Goal: Information Seeking & Learning: Learn about a topic

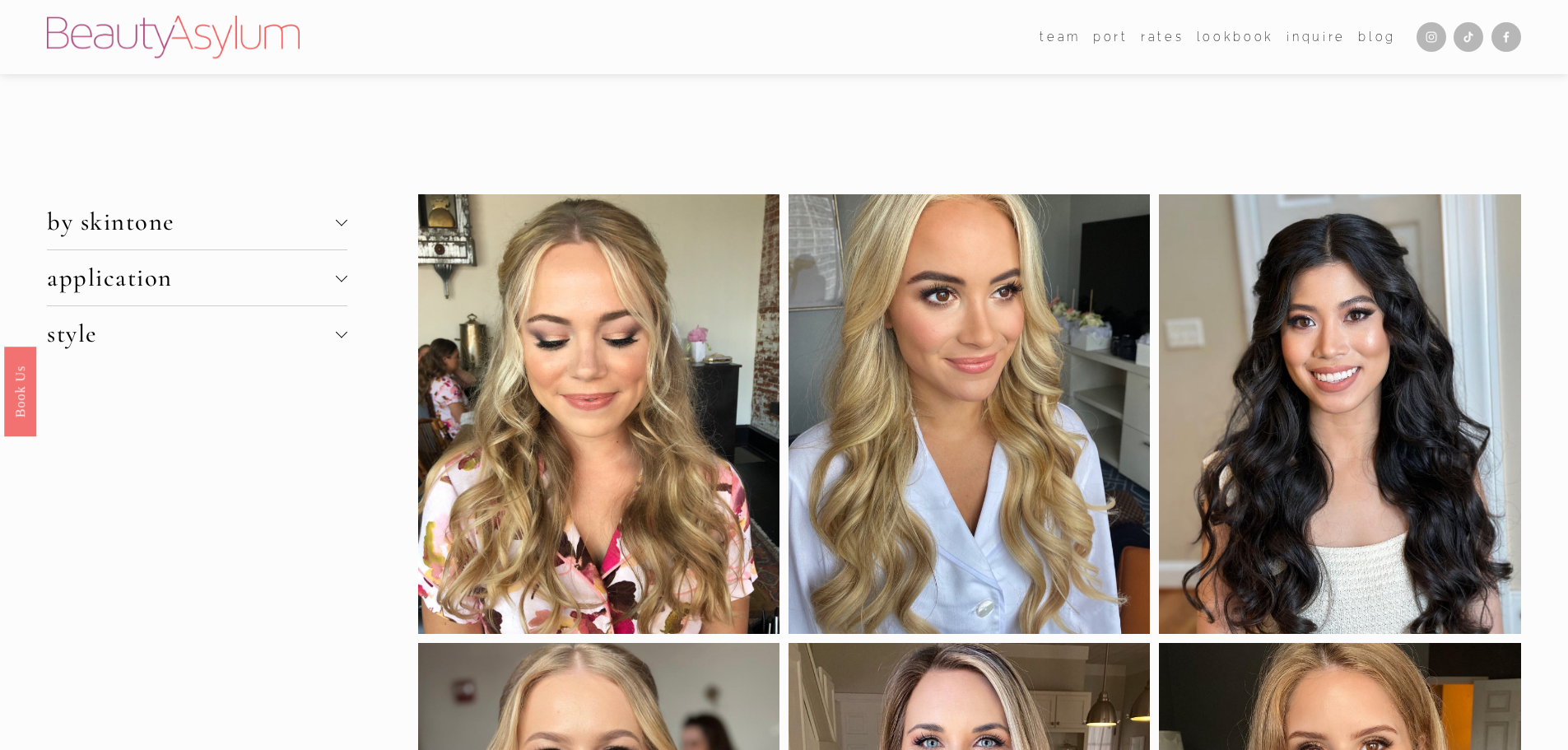
click at [344, 223] on div at bounding box center [340, 219] width 11 height 11
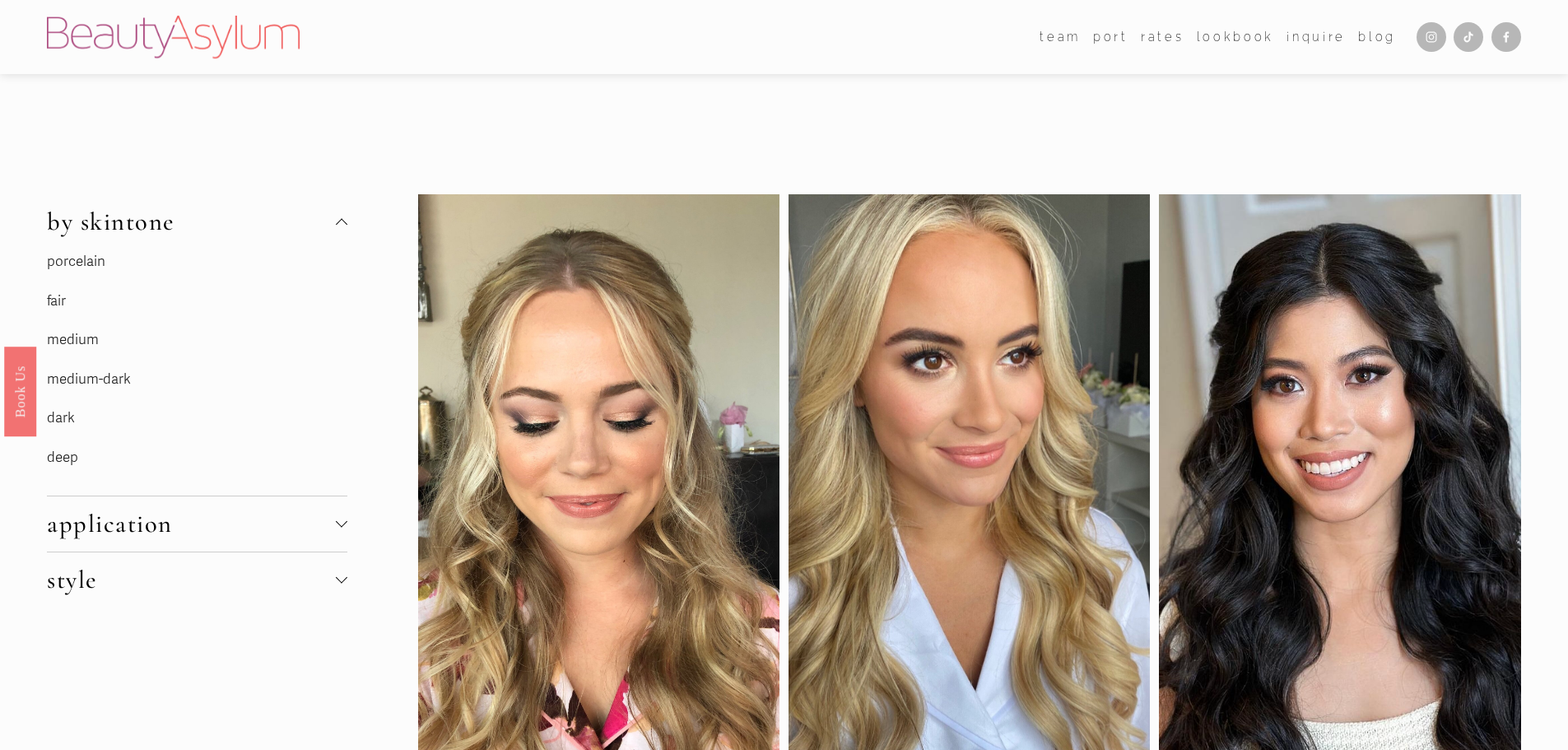
click at [89, 262] on link "porcelain" at bounding box center [76, 261] width 58 height 17
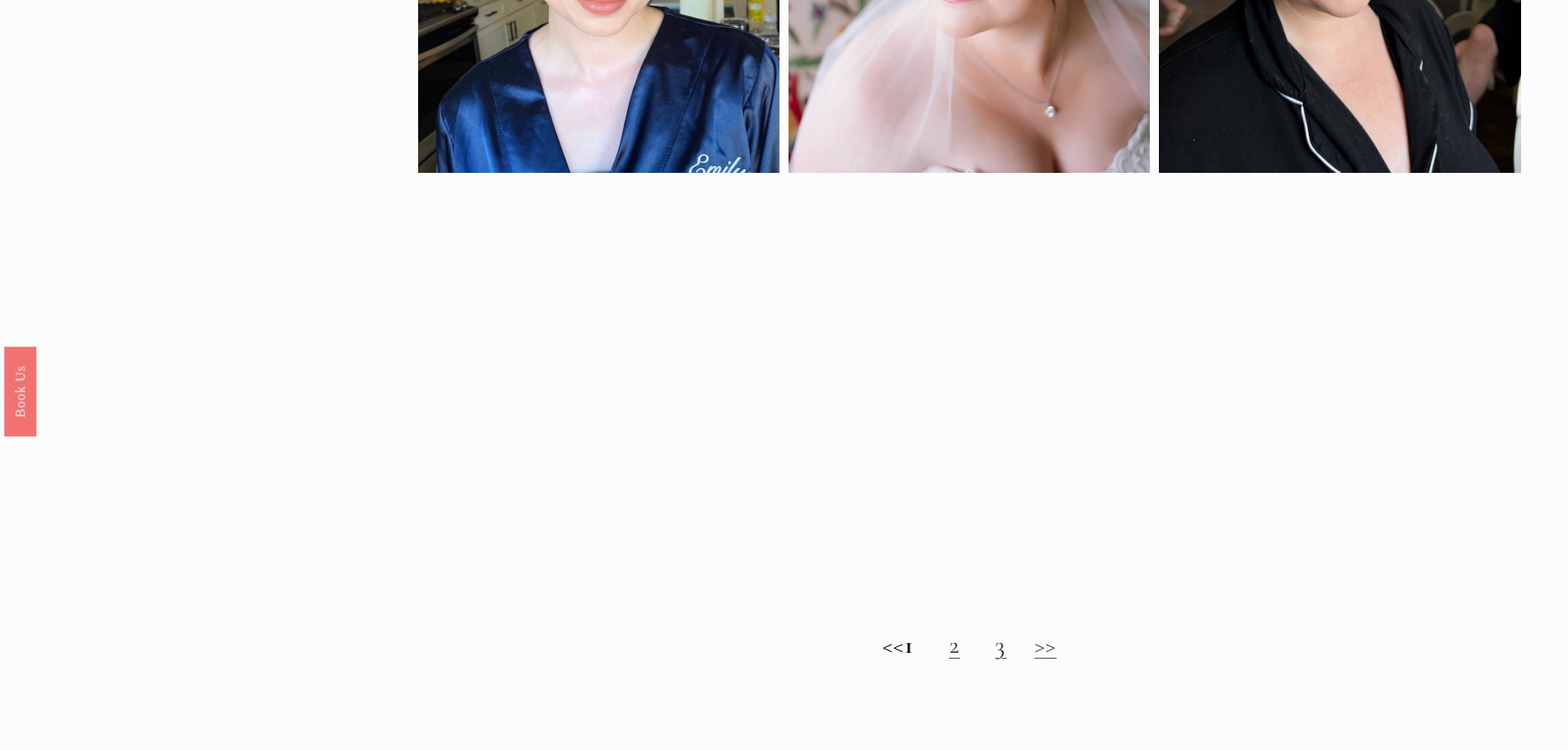
scroll to position [1318, 0]
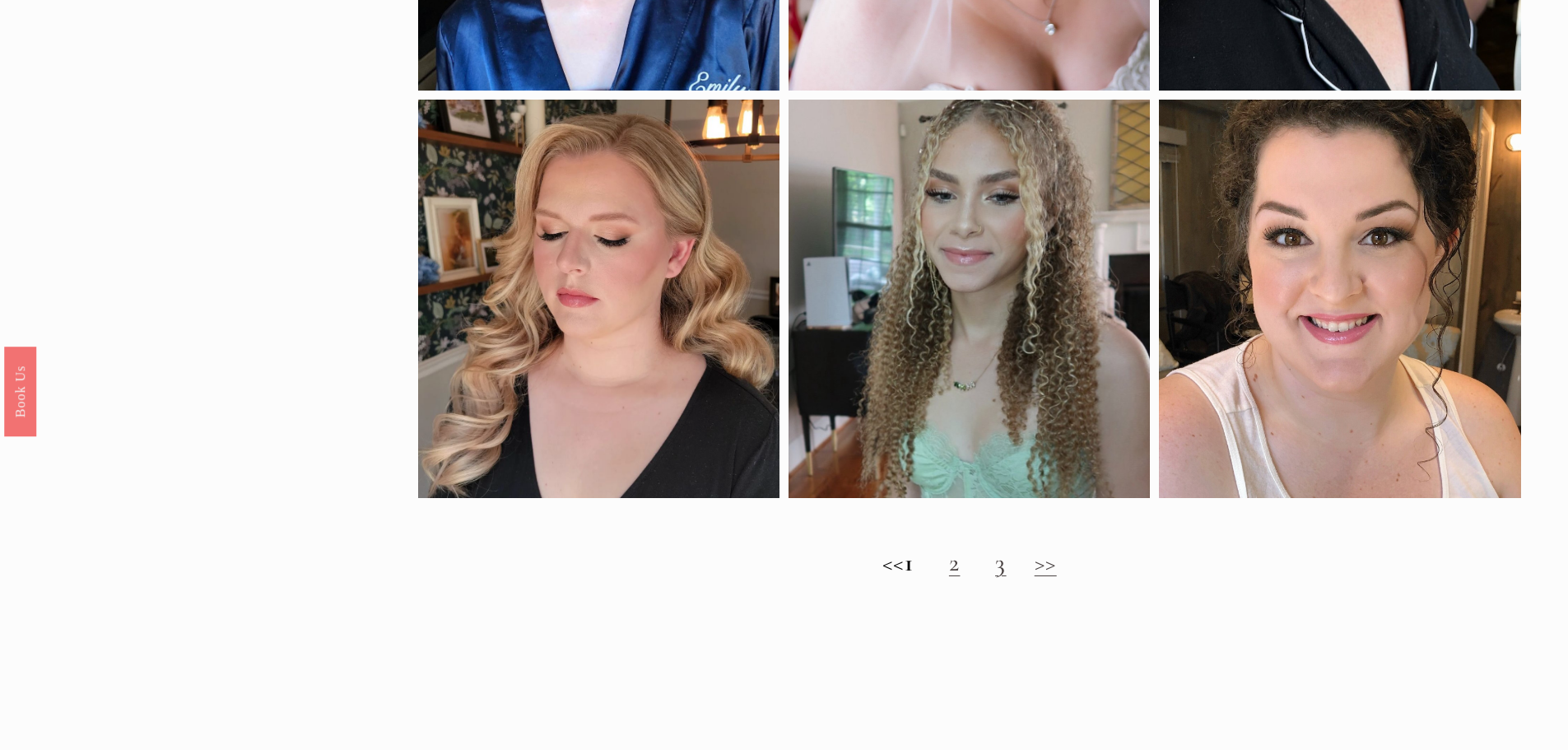
click at [965, 577] on h2 "<< 1 2 3 >>" at bounding box center [969, 563] width 1103 height 30
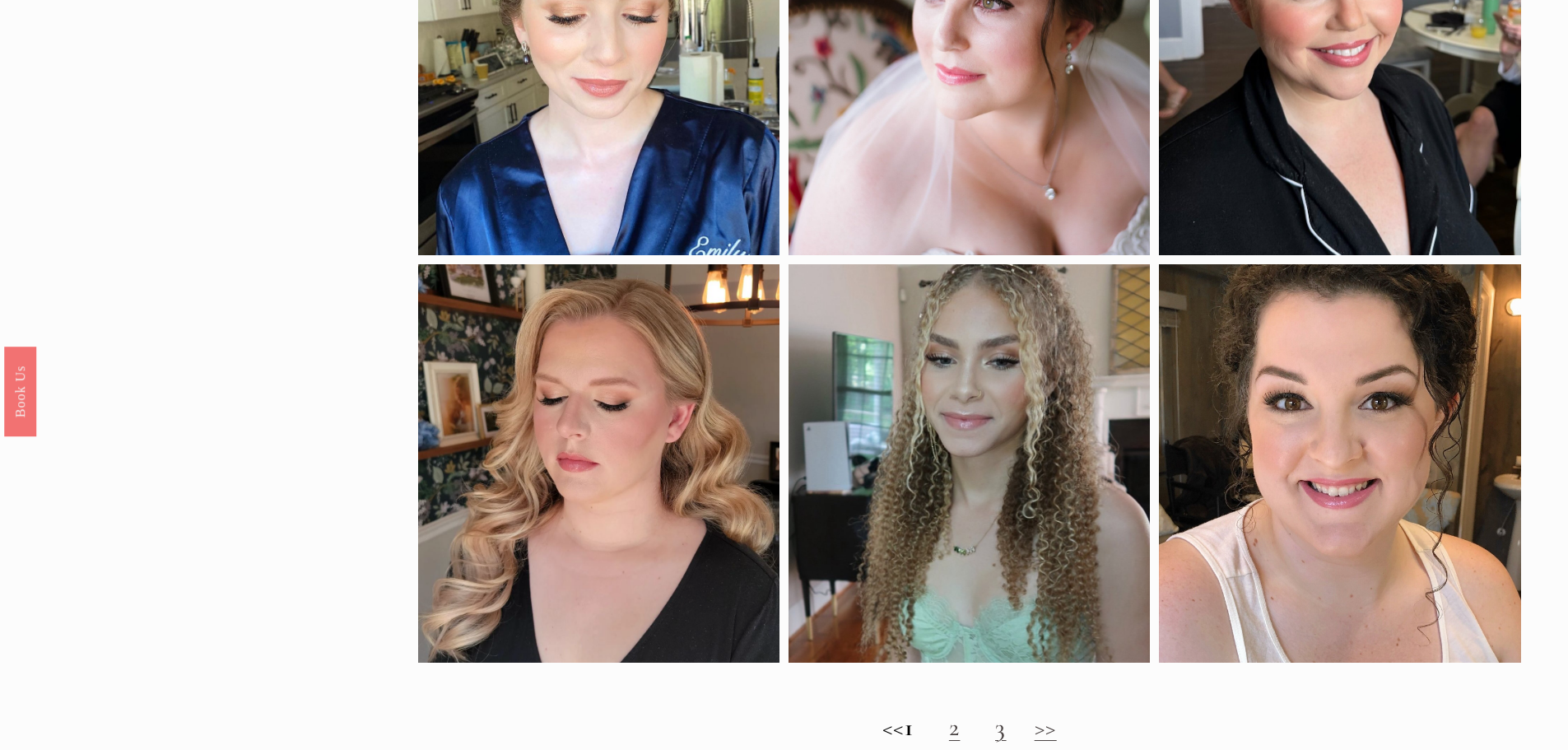
scroll to position [1729, 0]
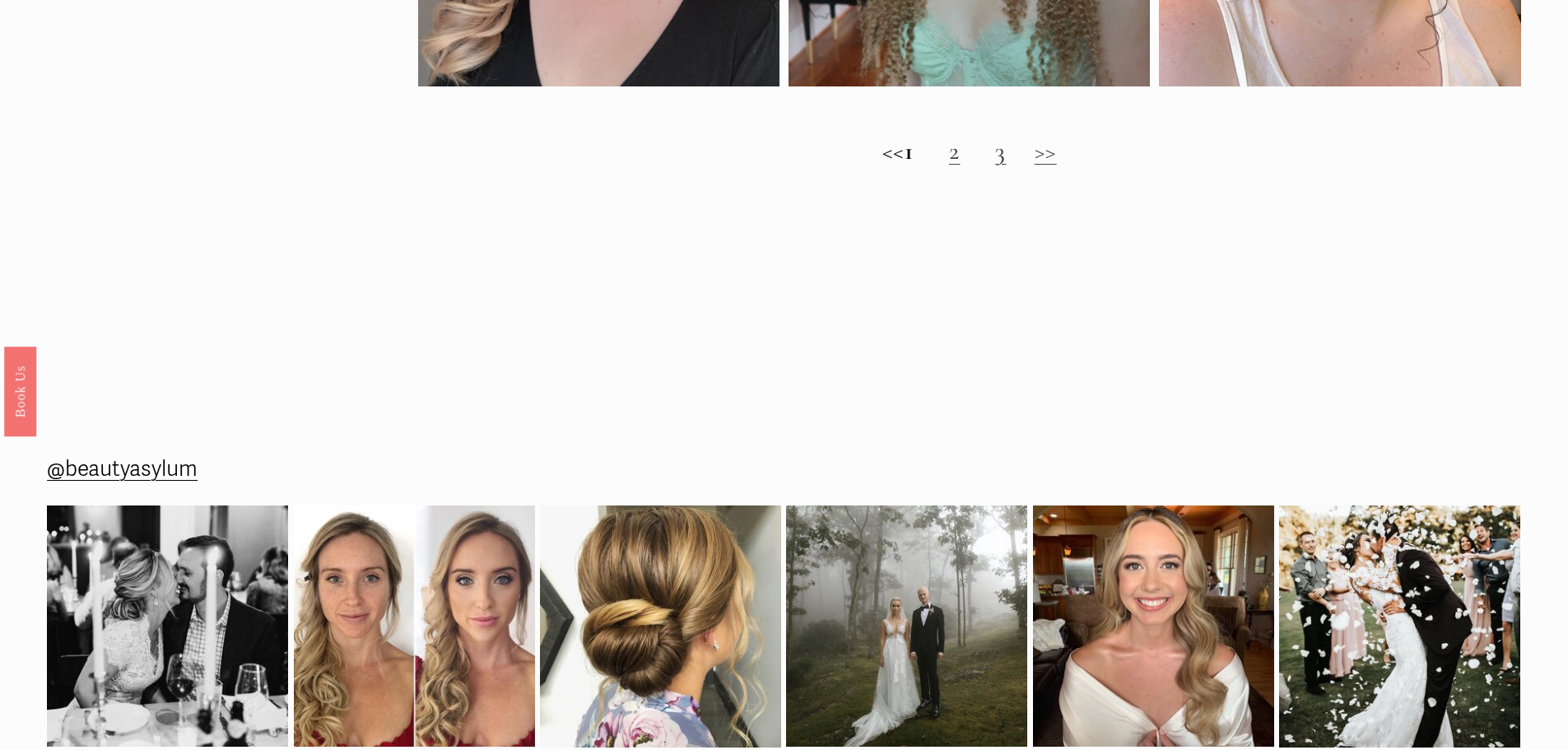
click at [1057, 164] on link ">>" at bounding box center [1046, 150] width 22 height 30
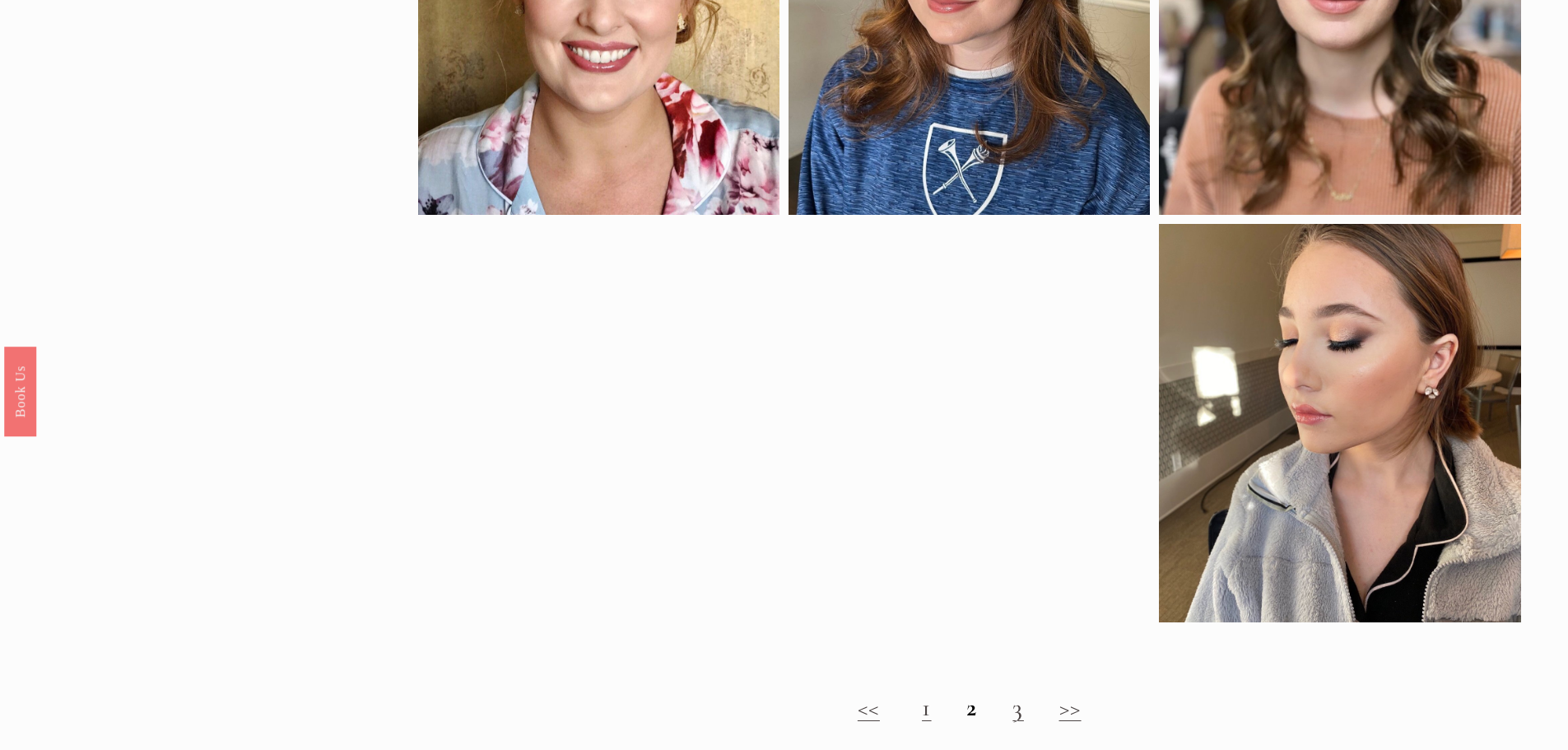
scroll to position [1235, 0]
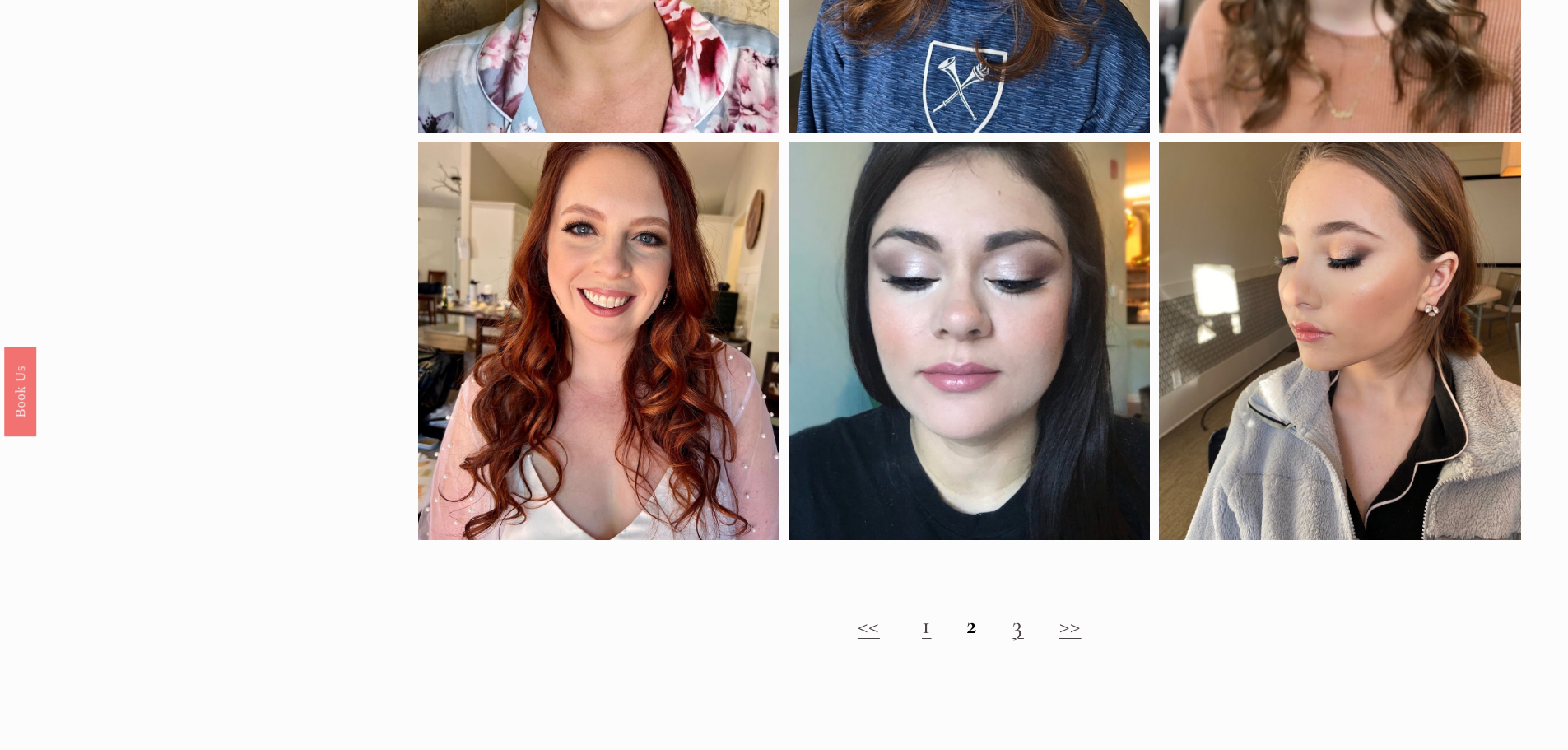
click at [1072, 639] on link ">>" at bounding box center [1071, 625] width 22 height 30
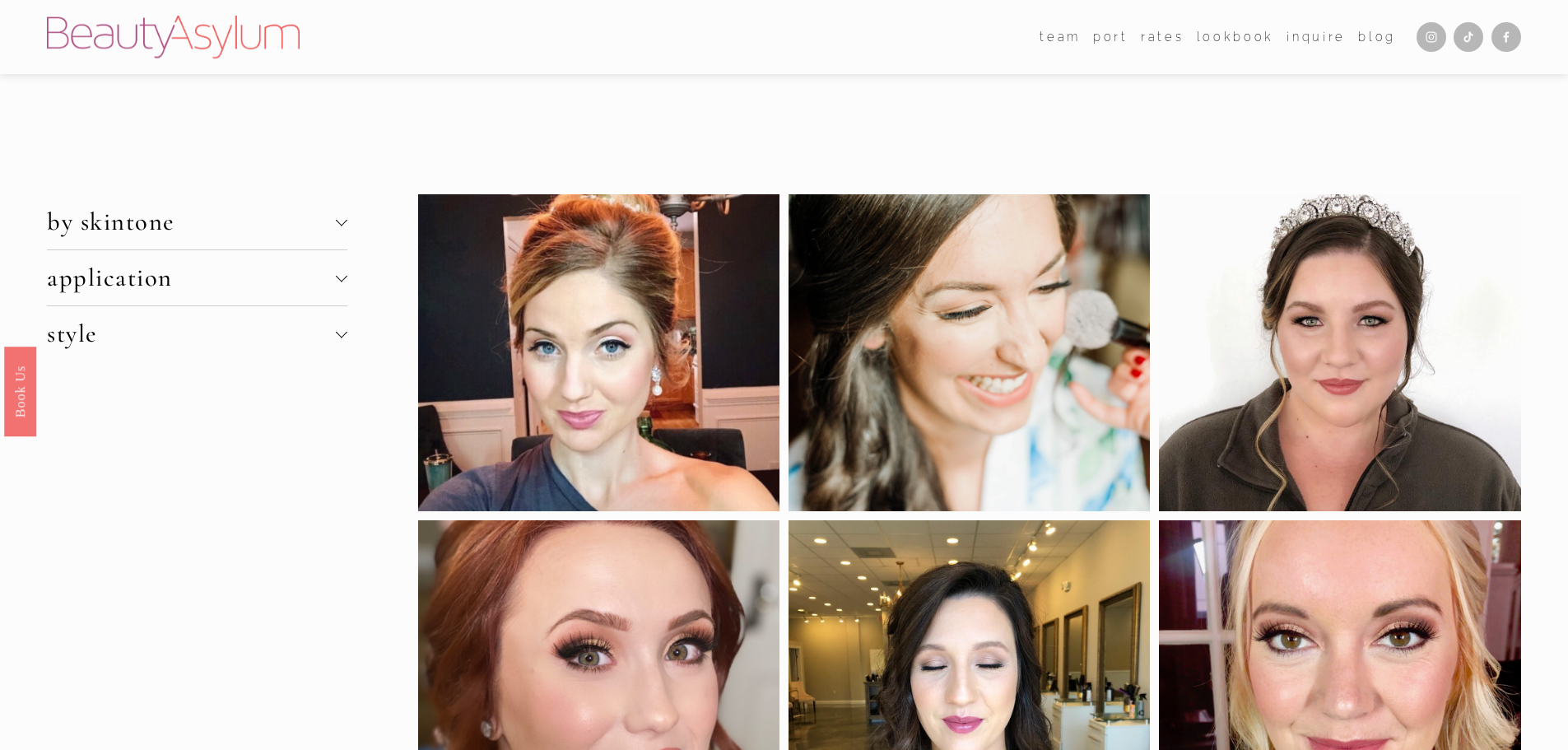
click at [327, 286] on span "application" at bounding box center [191, 277] width 289 height 30
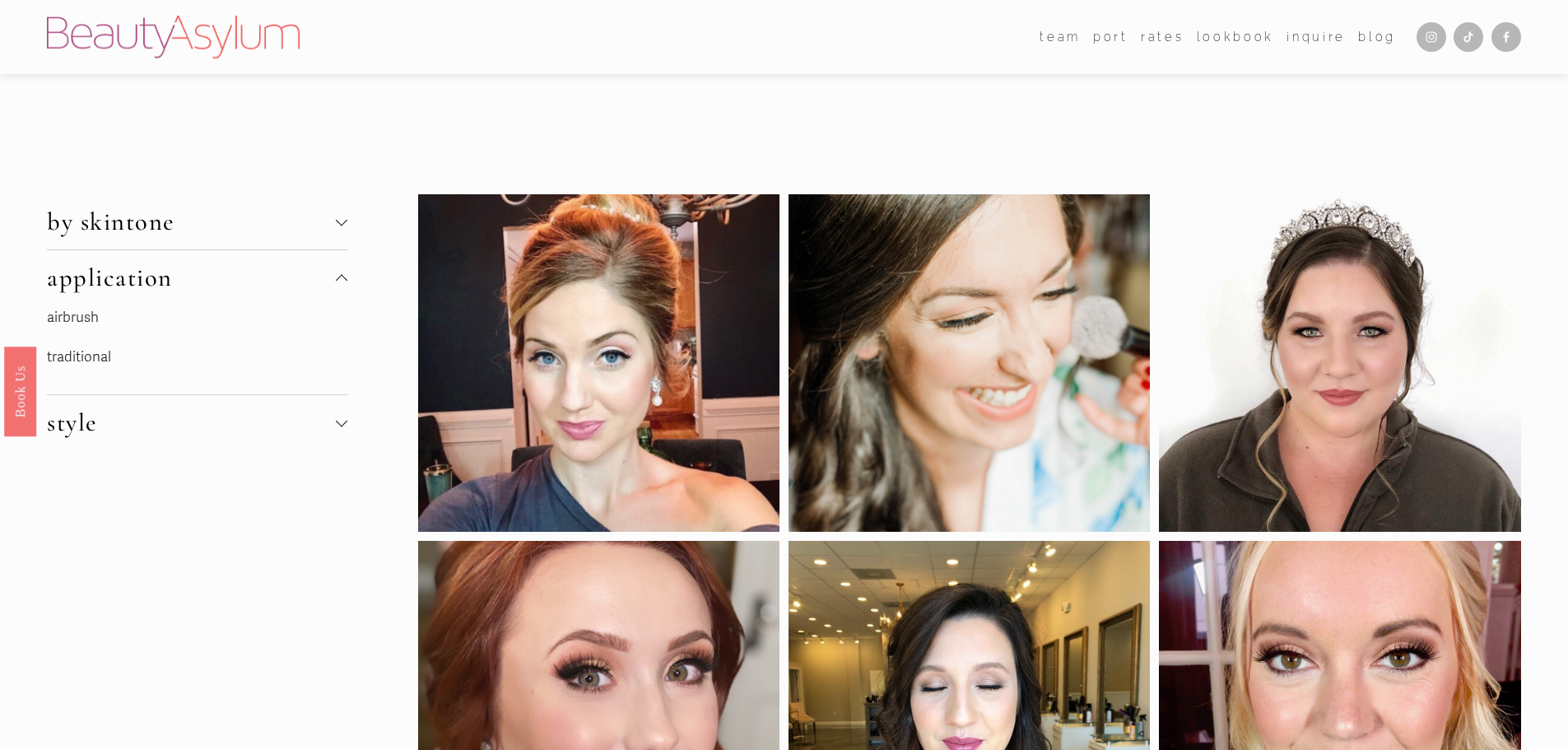
click at [337, 423] on div at bounding box center [340, 420] width 11 height 11
